Goal: Information Seeking & Learning: Learn about a topic

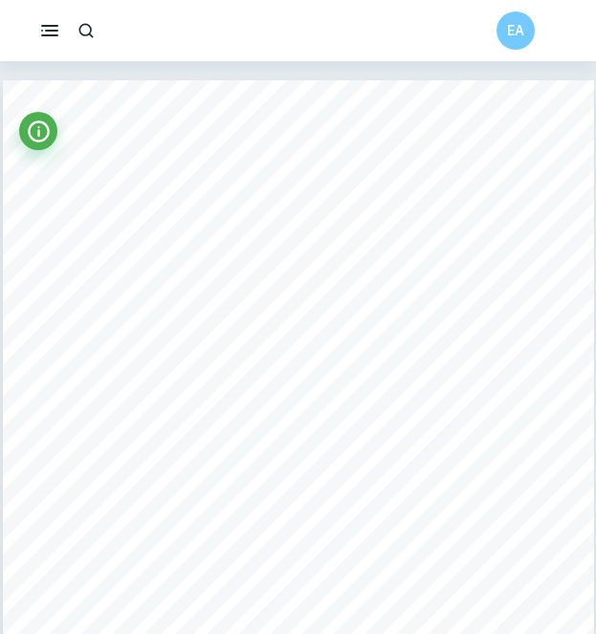
scroll to position [11000, 24]
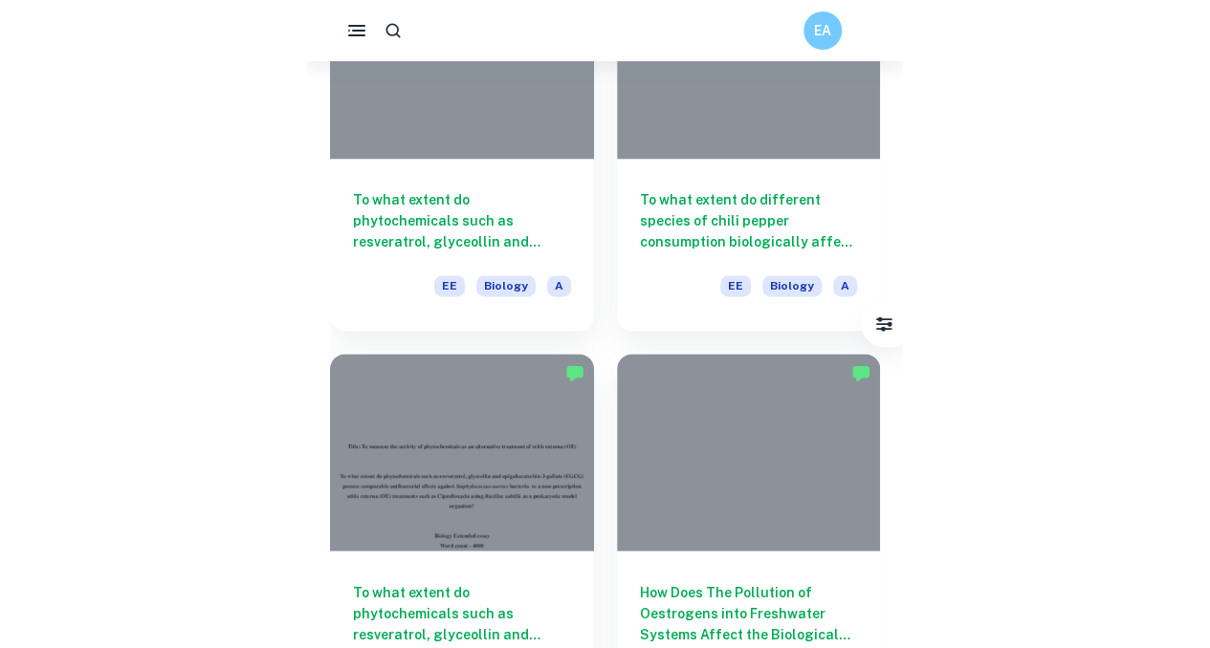
scroll to position [1025, 0]
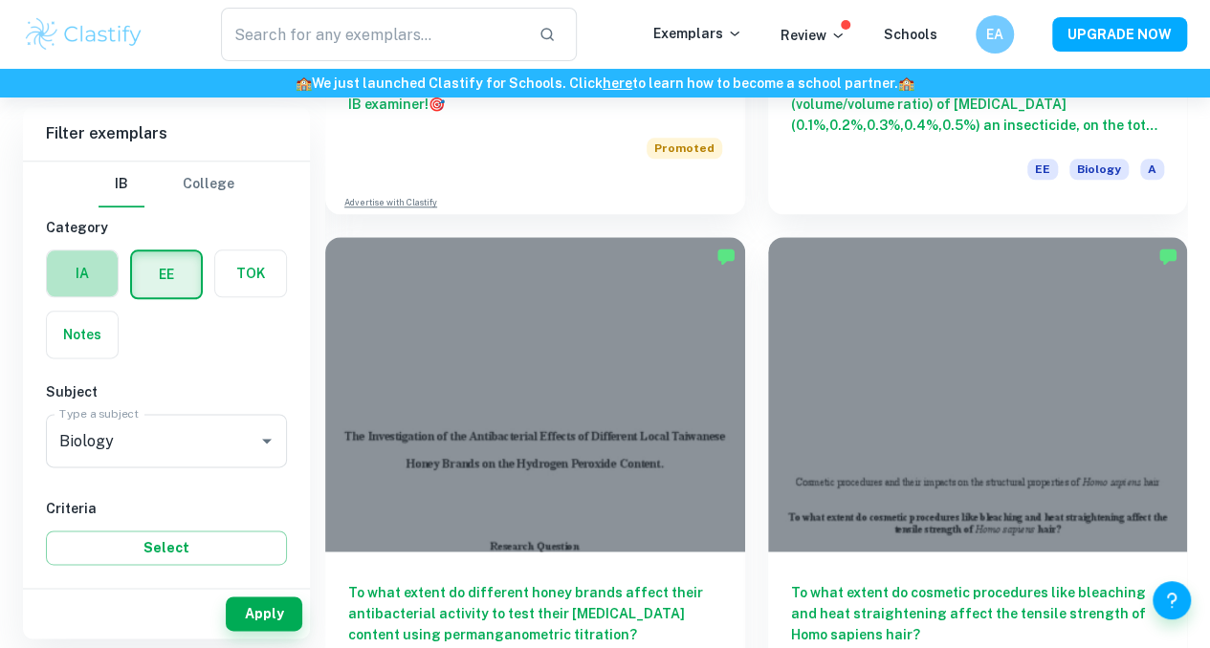
click at [100, 255] on label "button" at bounding box center [82, 274] width 71 height 46
click at [0, 0] on input "radio" at bounding box center [0, 0] width 0 height 0
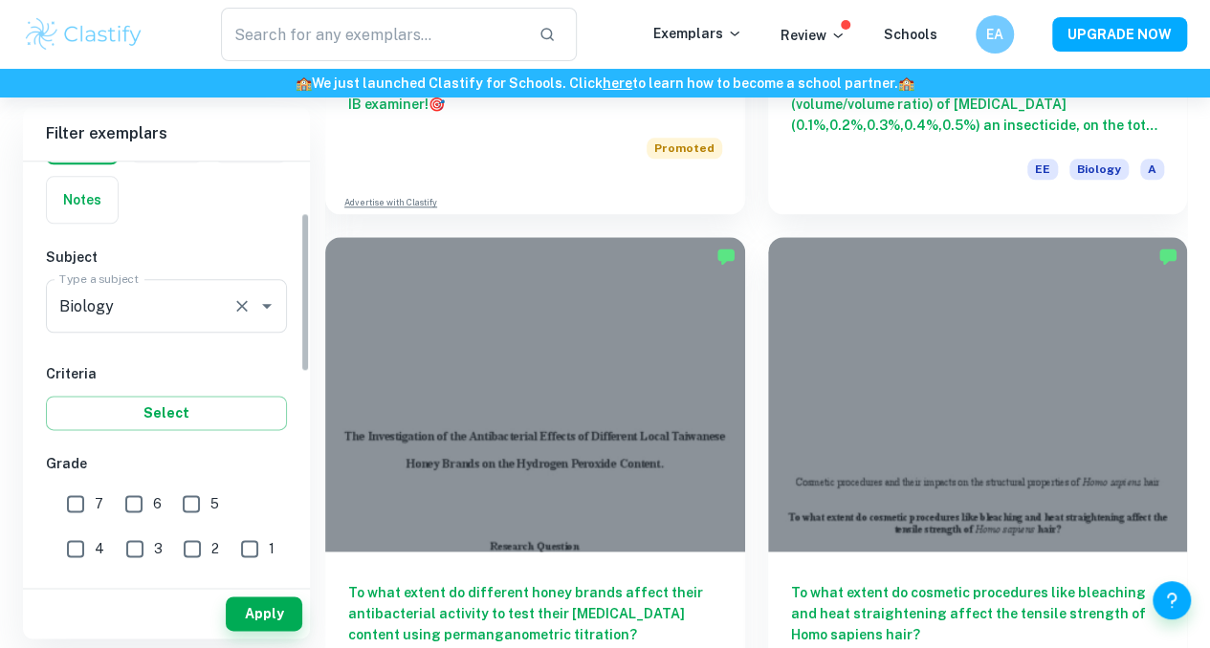
scroll to position [136, 0]
click at [79, 510] on input "7" at bounding box center [75, 503] width 38 height 38
checkbox input "true"
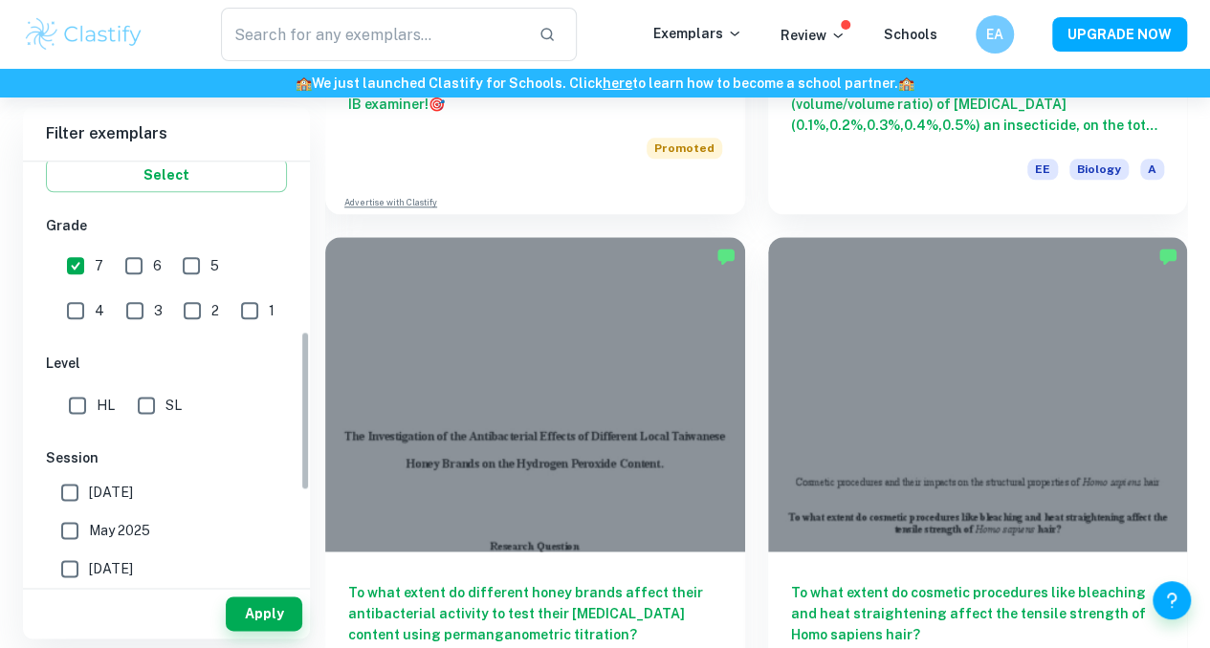
scroll to position [474, 0]
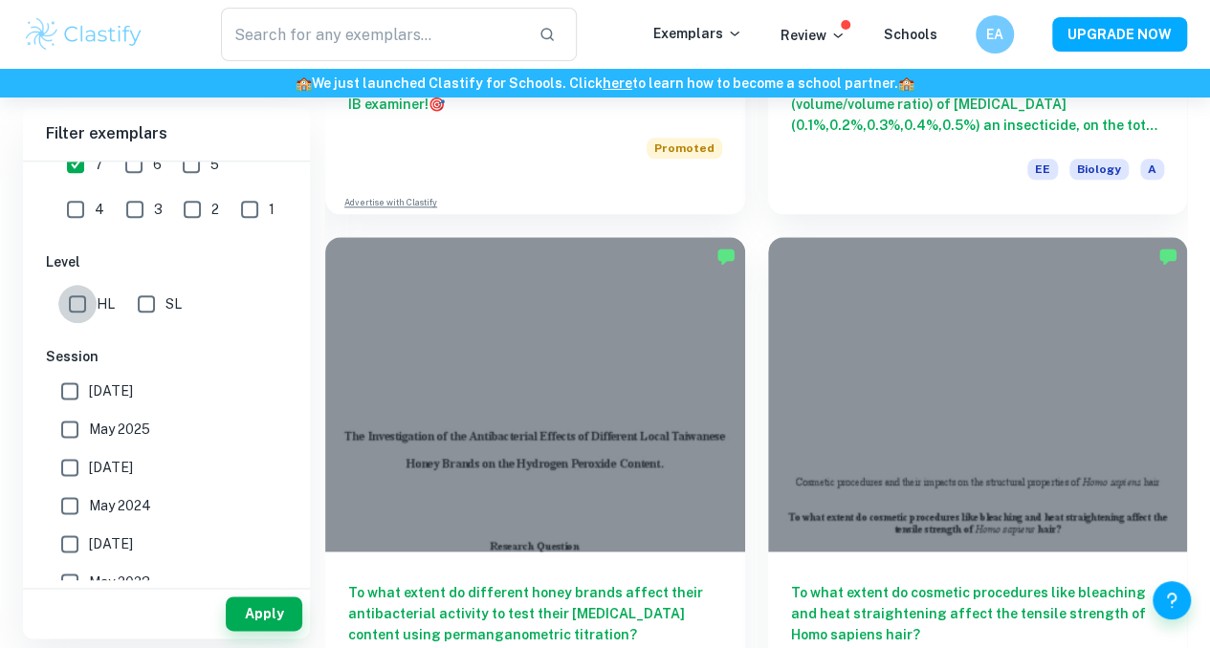
click at [71, 300] on input "HL" at bounding box center [77, 304] width 38 height 38
checkbox input "true"
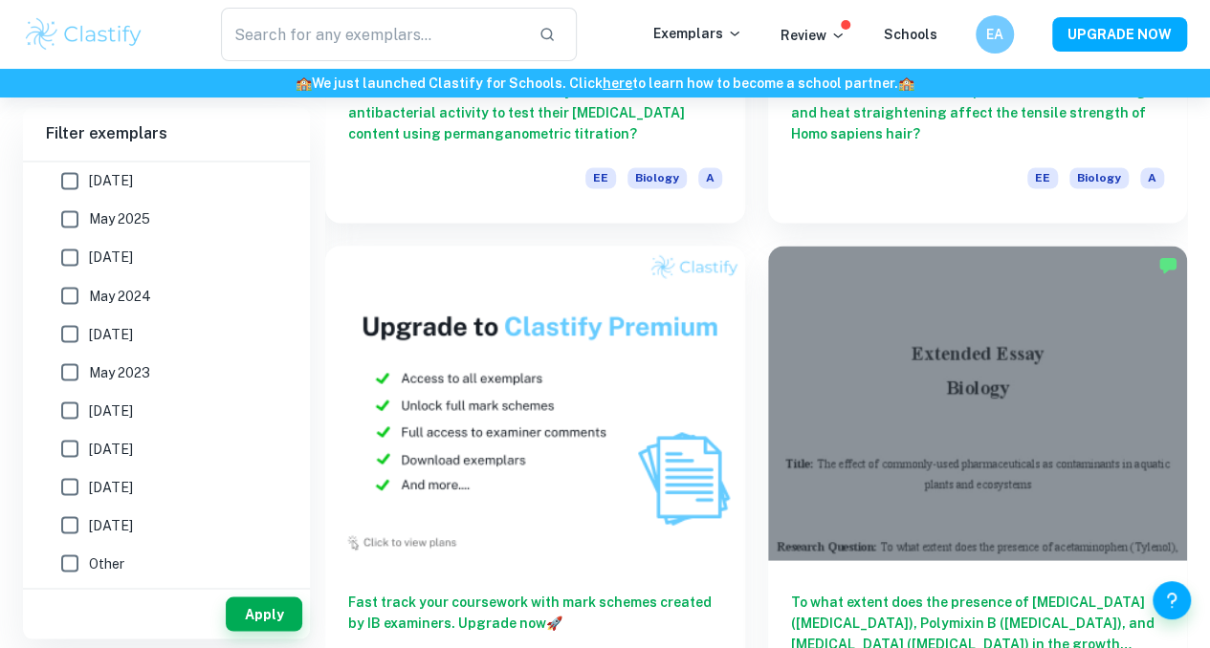
scroll to position [1572, 0]
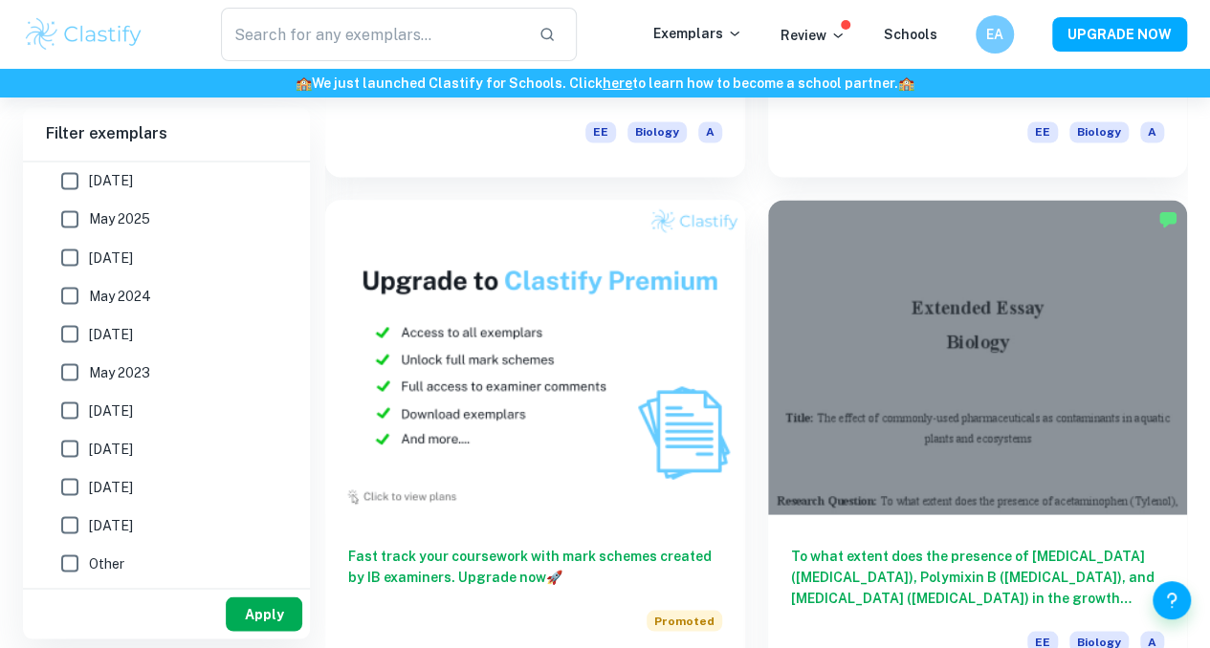
click at [256, 608] on button "Apply" at bounding box center [264, 614] width 77 height 34
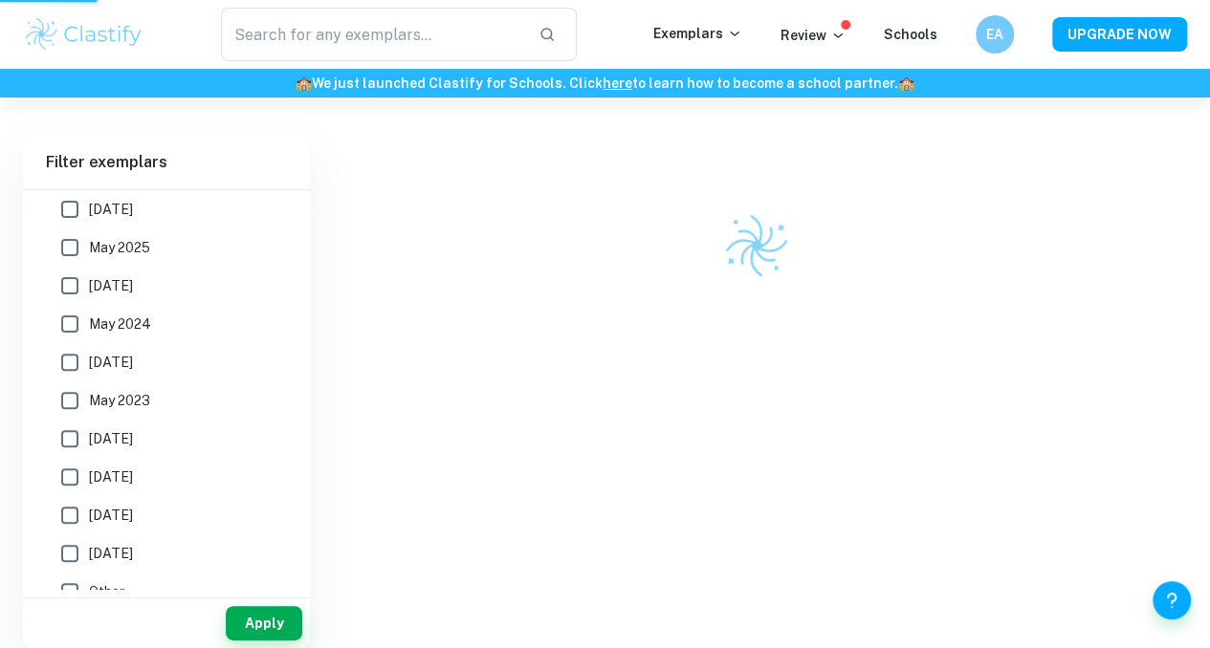
scroll to position [98, 0]
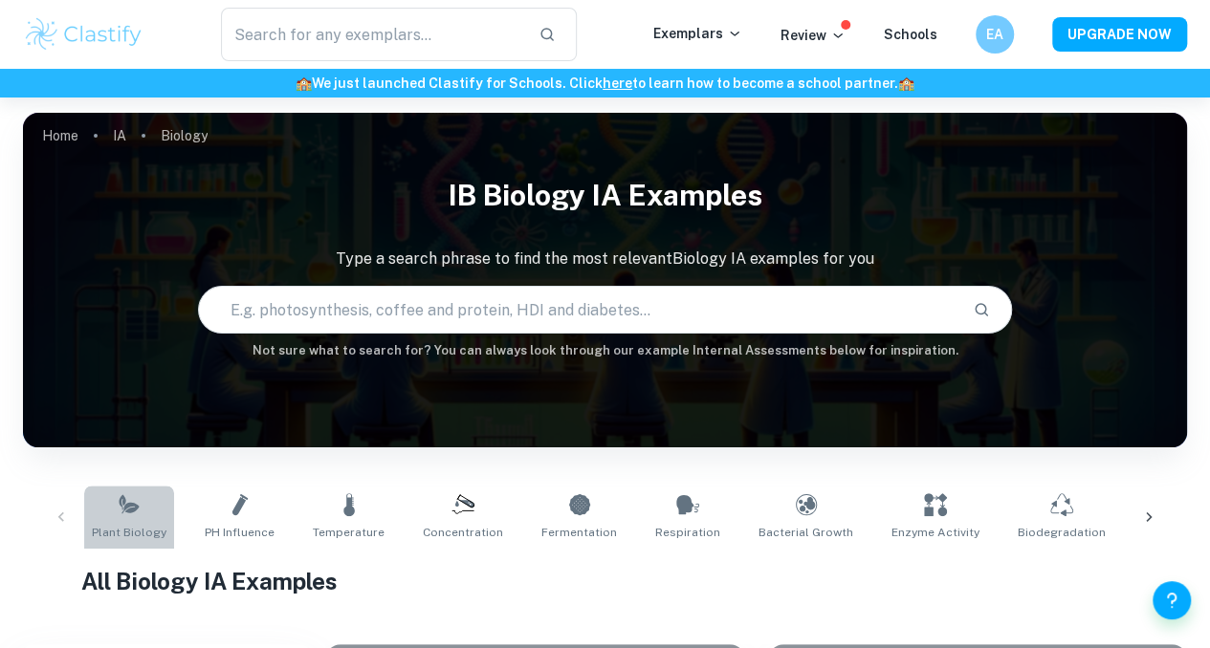
click at [133, 512] on icon at bounding box center [129, 505] width 23 height 23
type input "Plant Biology"
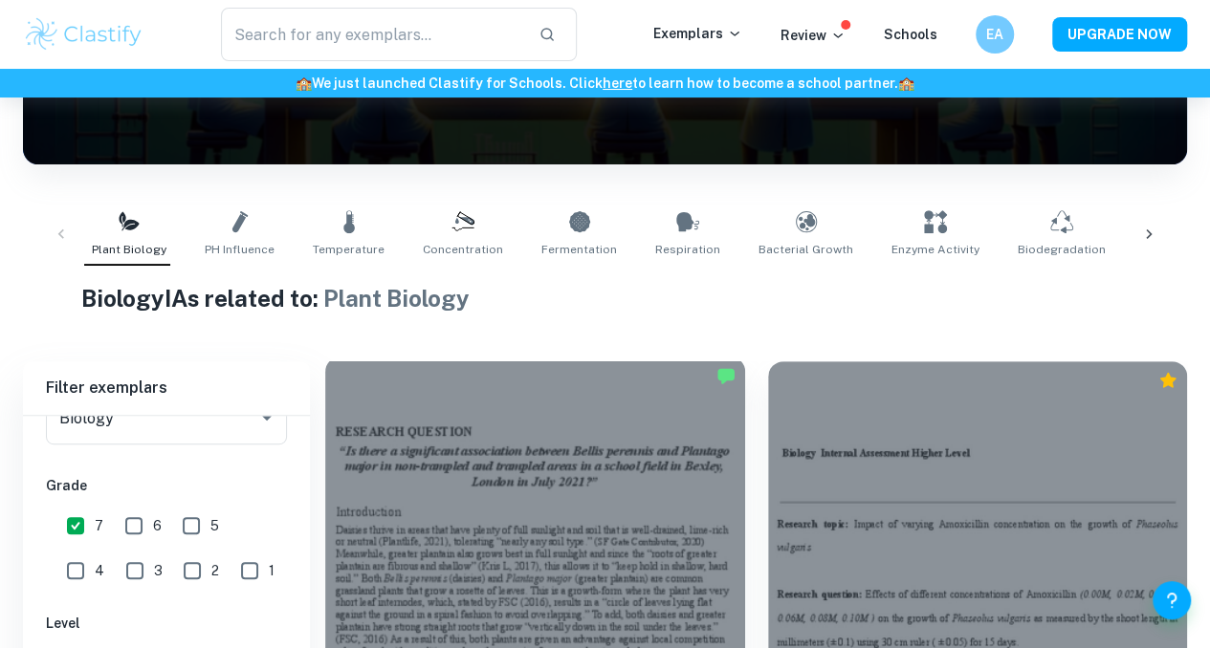
scroll to position [447, 0]
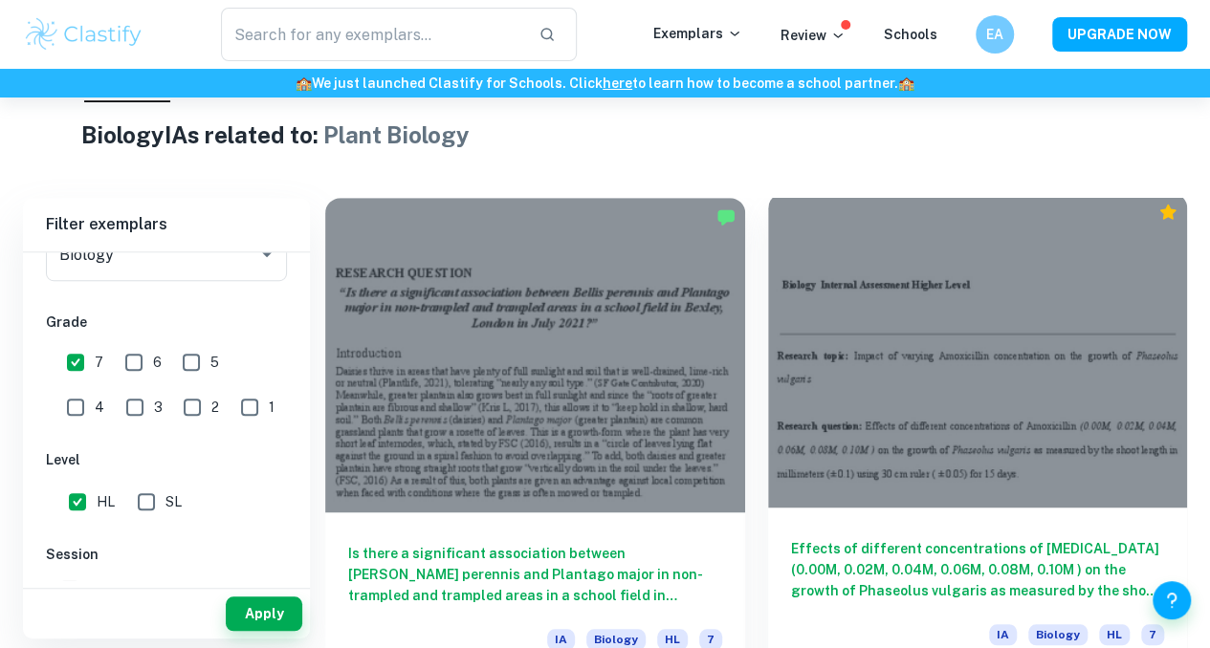
click at [595, 301] on div at bounding box center [978, 350] width 420 height 315
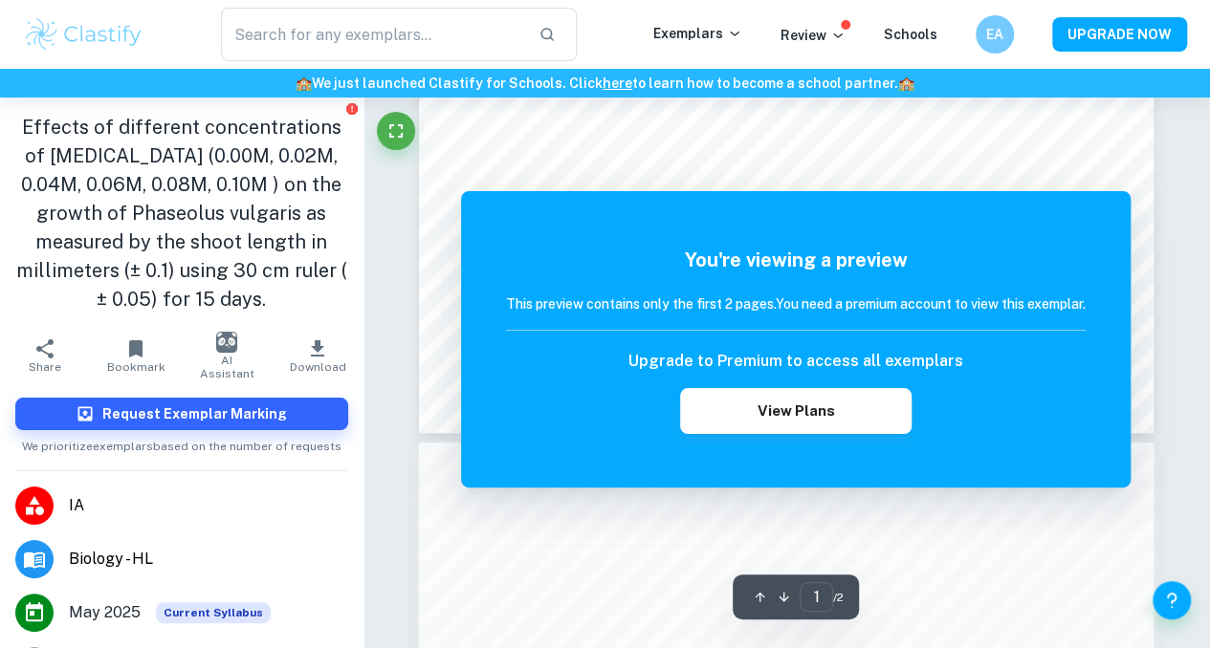
scroll to position [639, 0]
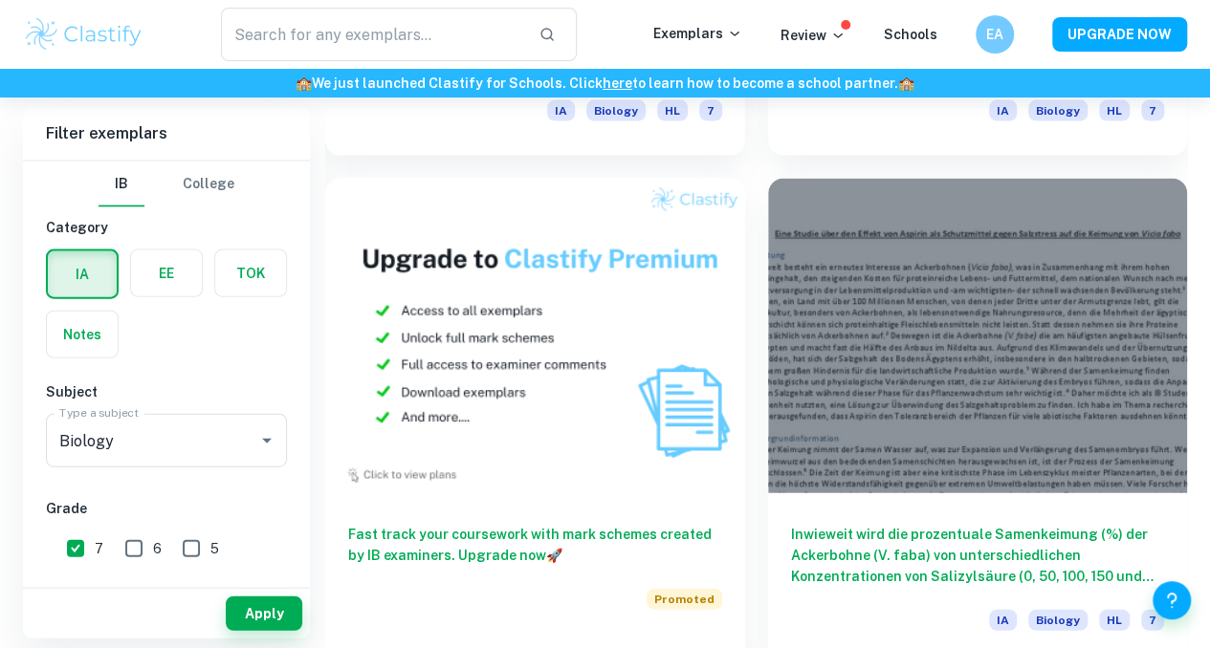
scroll to position [1997, 0]
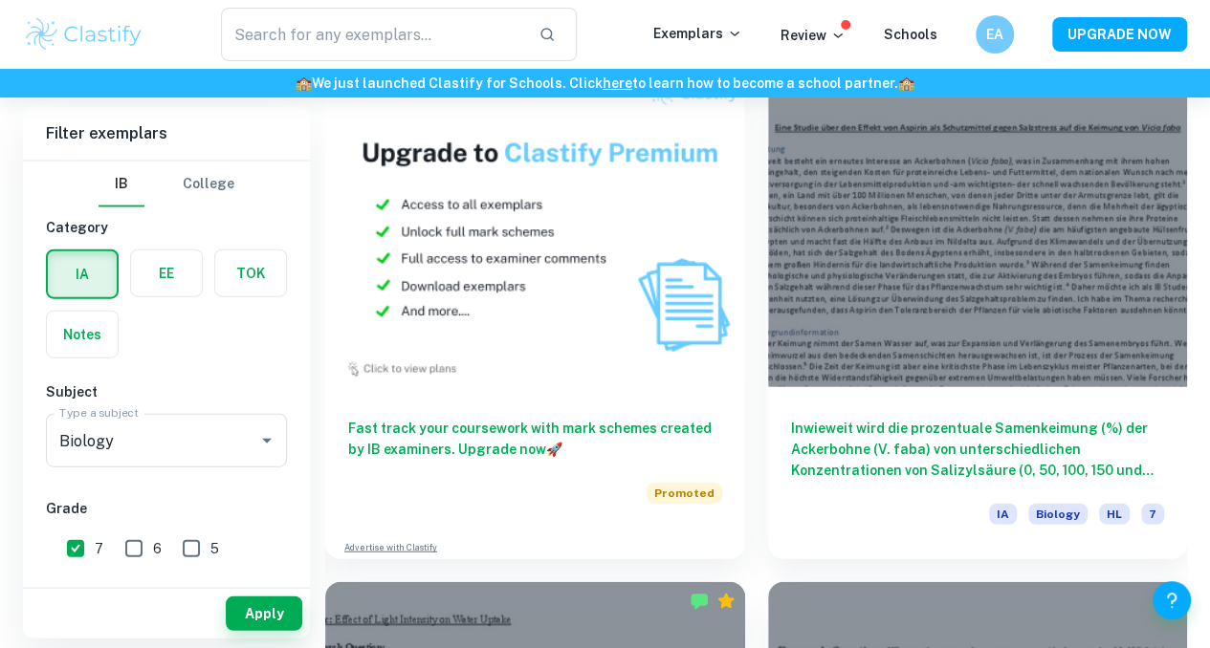
scroll to position [2103, 0]
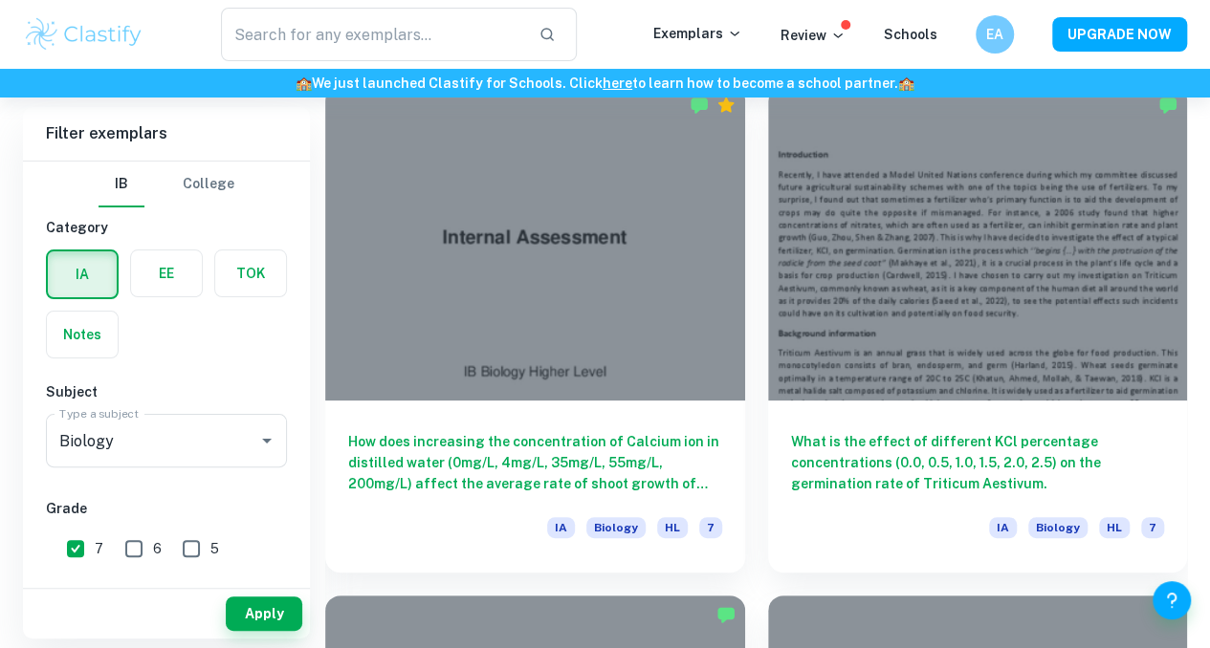
scroll to position [3617, 0]
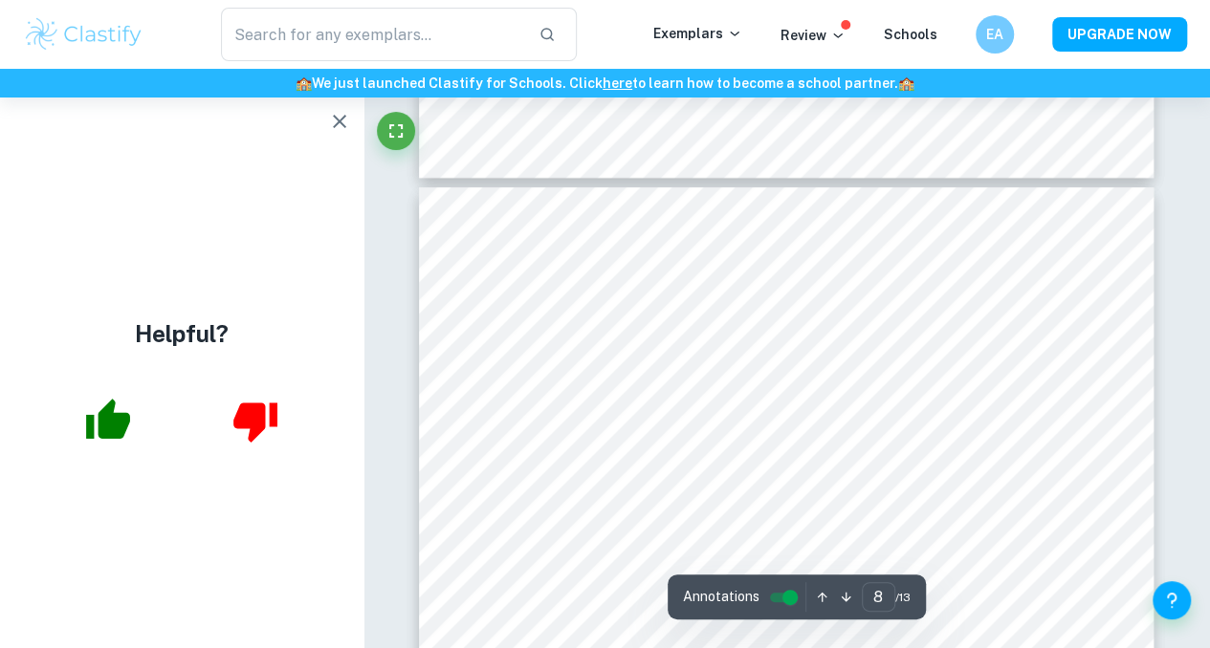
scroll to position [7508, 0]
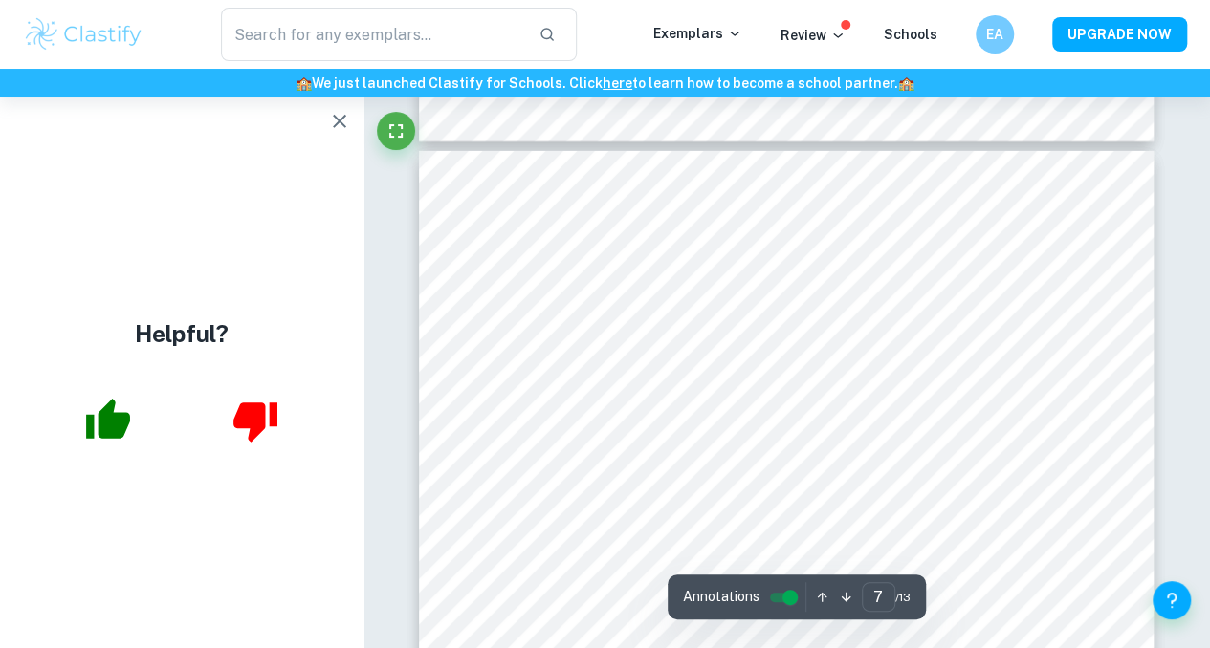
type input "6"
